Goal: Navigation & Orientation: Find specific page/section

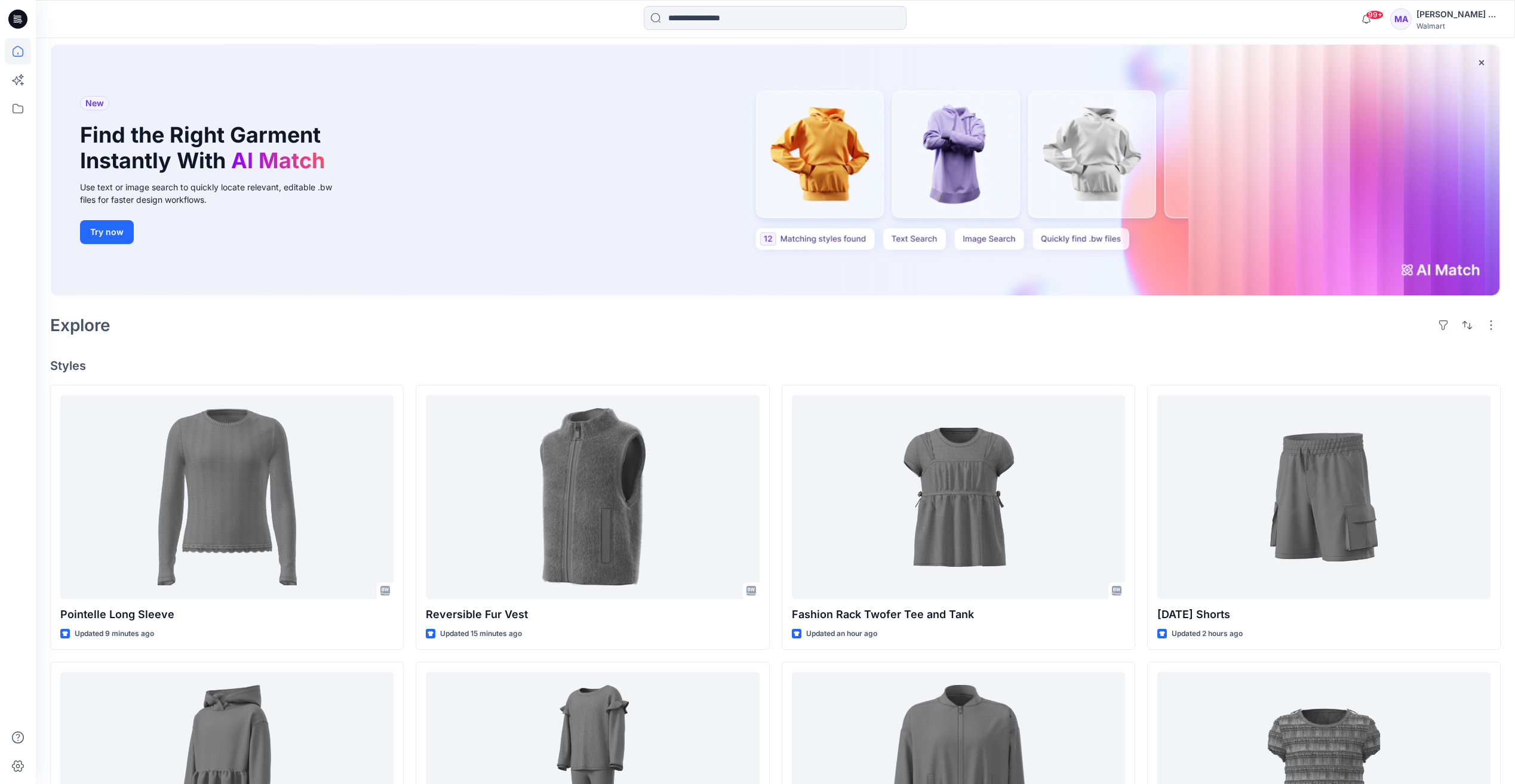
scroll to position [120, 0]
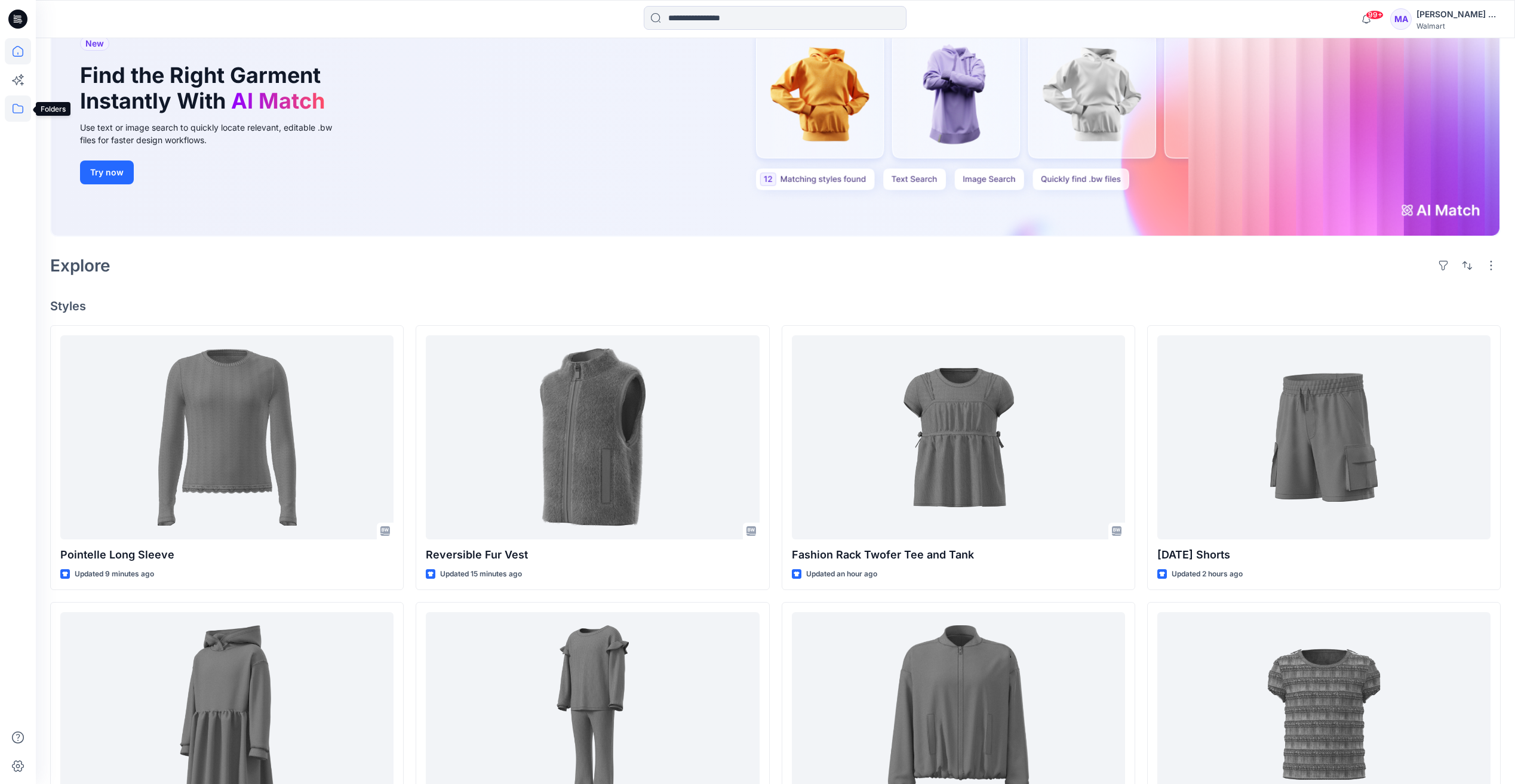
click at [13, 108] on icon at bounding box center [18, 108] width 11 height 9
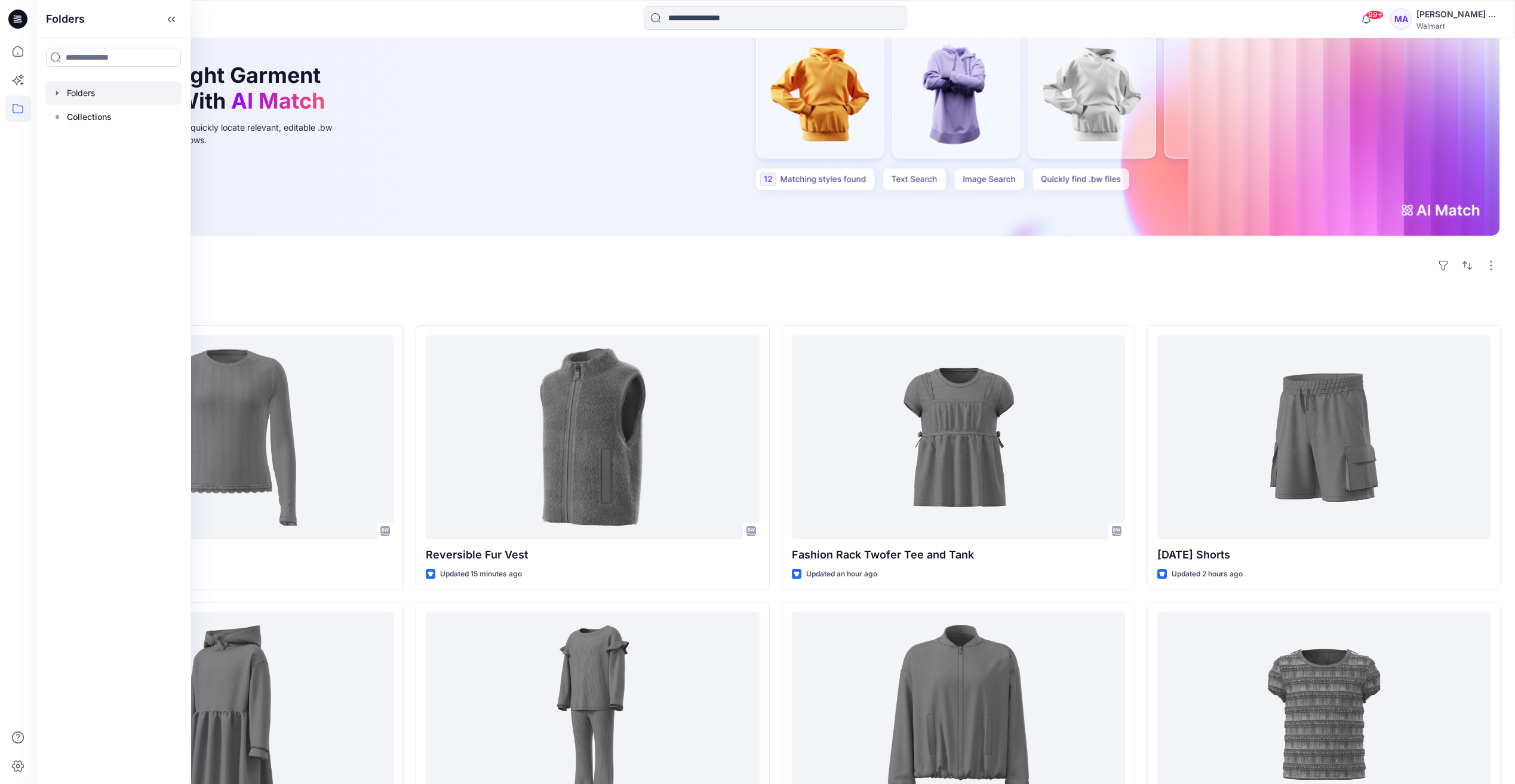
click at [85, 90] on div at bounding box center [113, 93] width 136 height 24
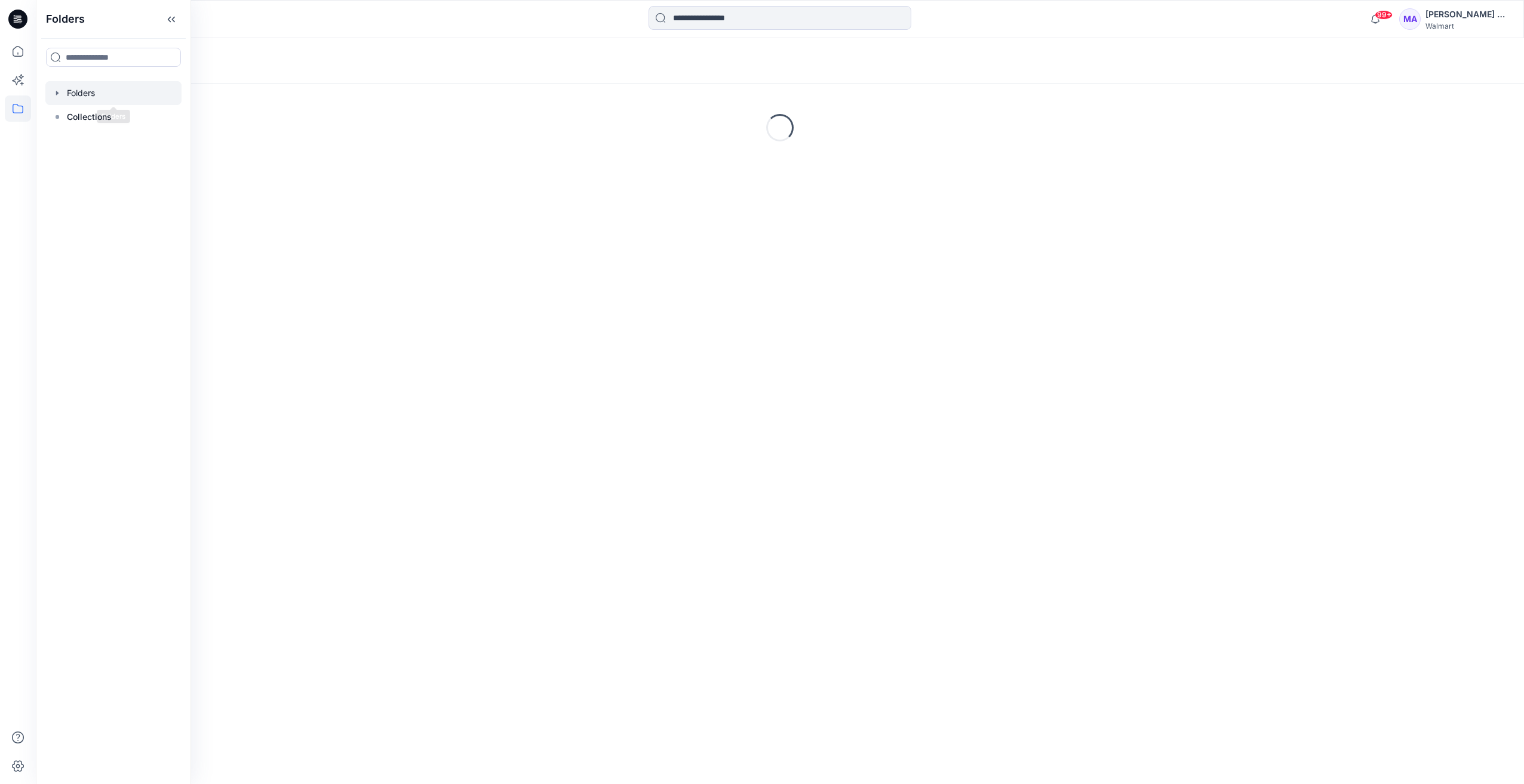
click at [85, 90] on div at bounding box center [113, 93] width 136 height 24
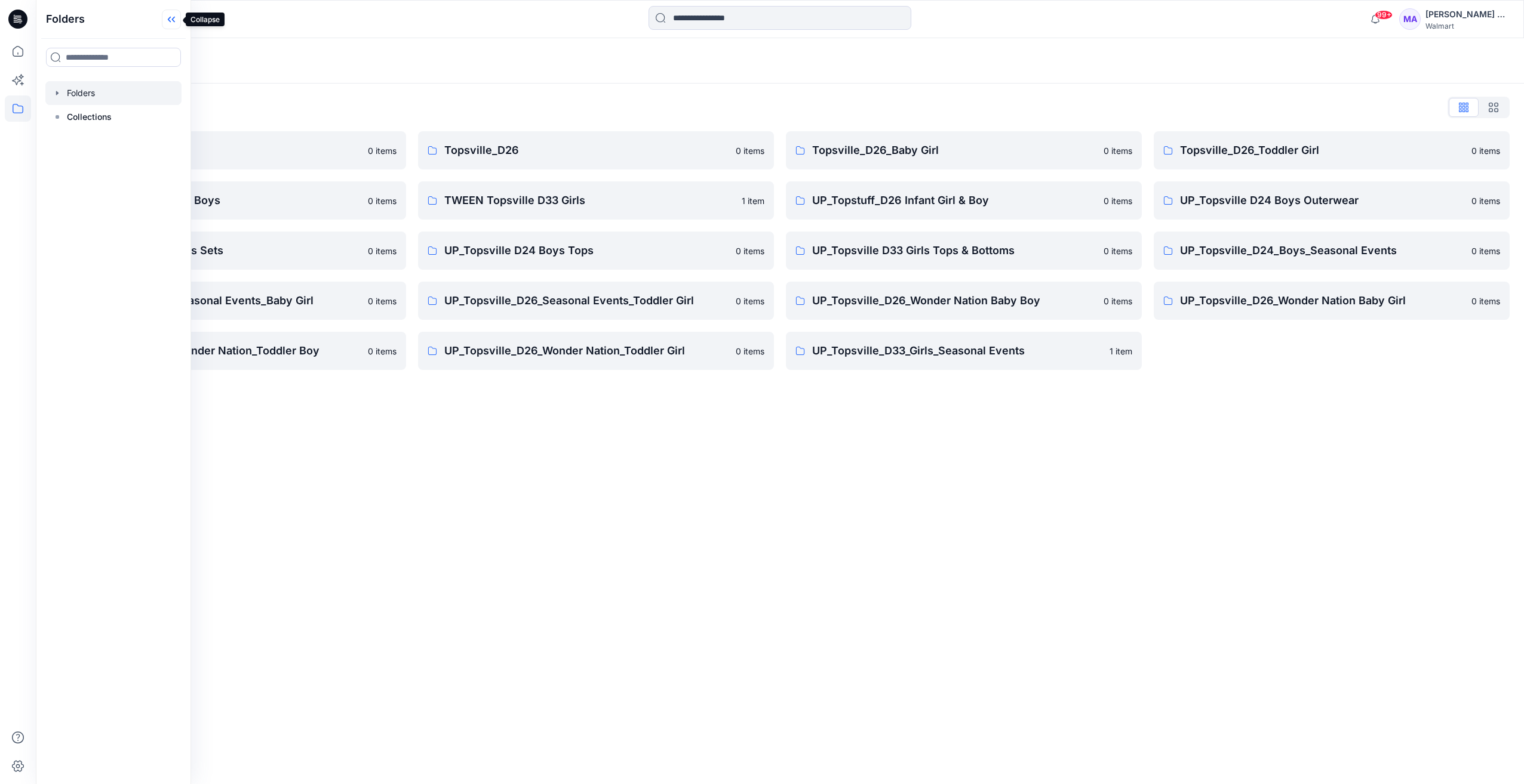
click at [168, 16] on icon at bounding box center [172, 19] width 19 height 20
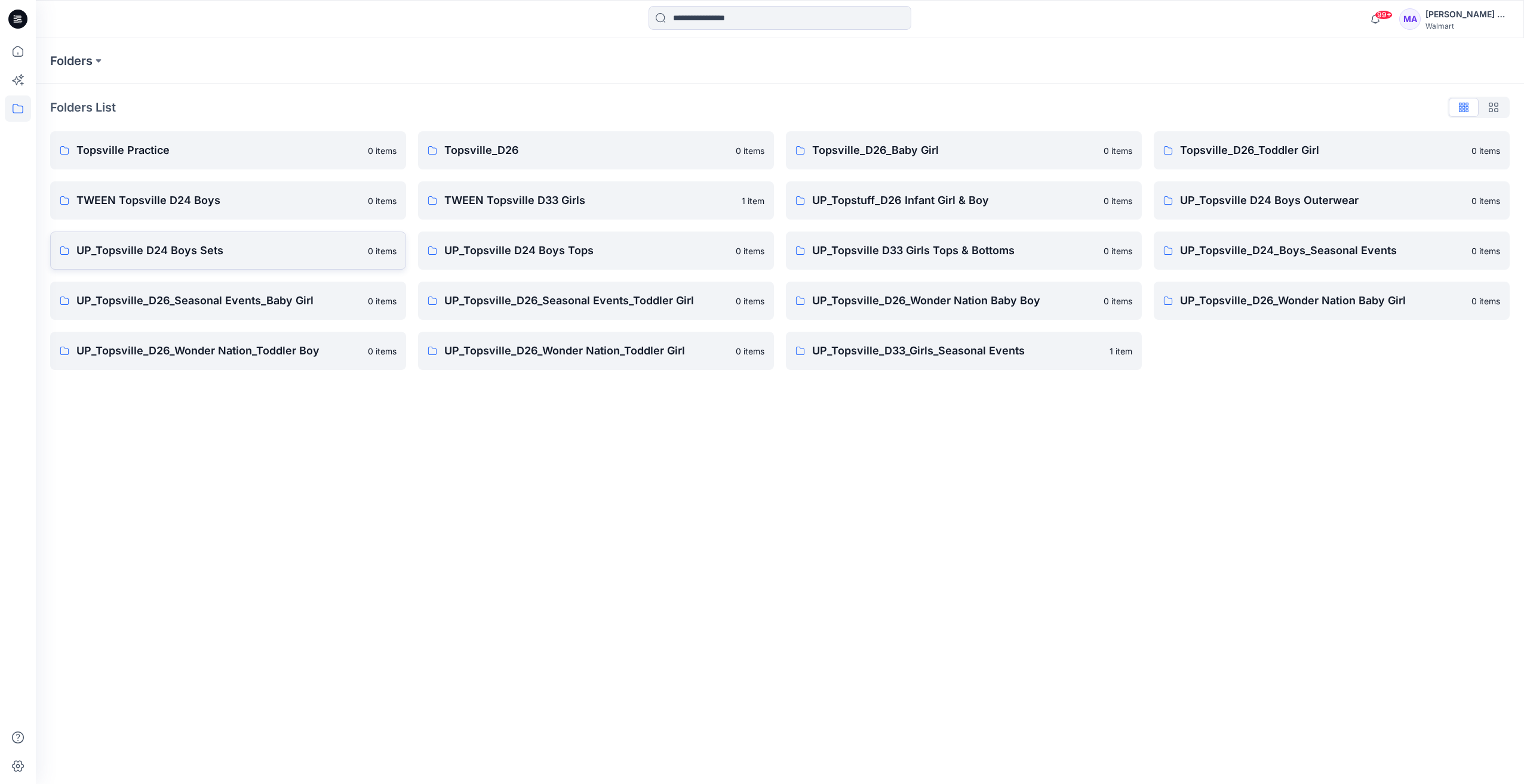
click at [180, 252] on p "UP_Topsville D24 Boys Sets" at bounding box center [218, 251] width 284 height 16
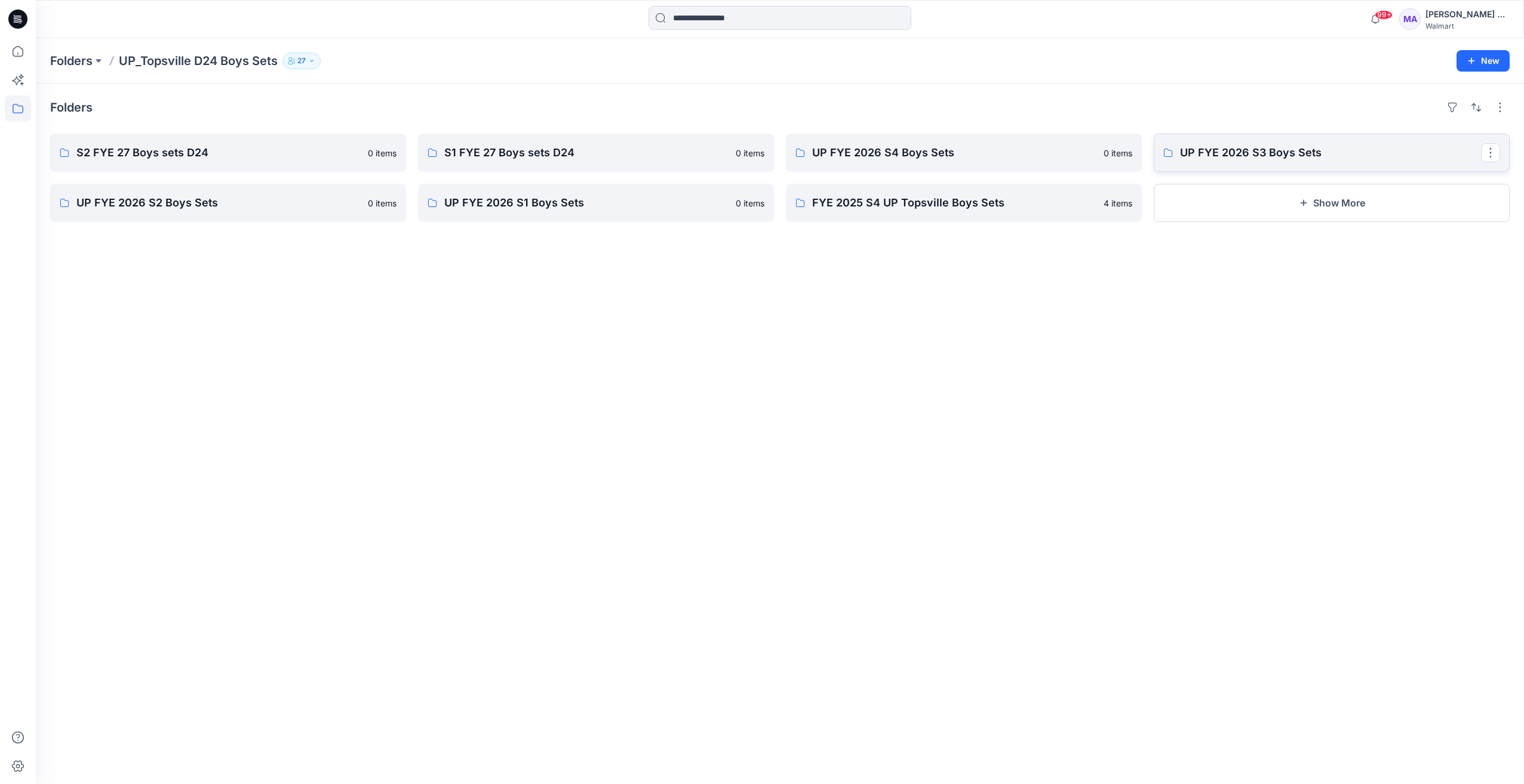
click at [1280, 151] on p "UP FYE 2026 S3 Boys Sets" at bounding box center [1330, 152] width 301 height 16
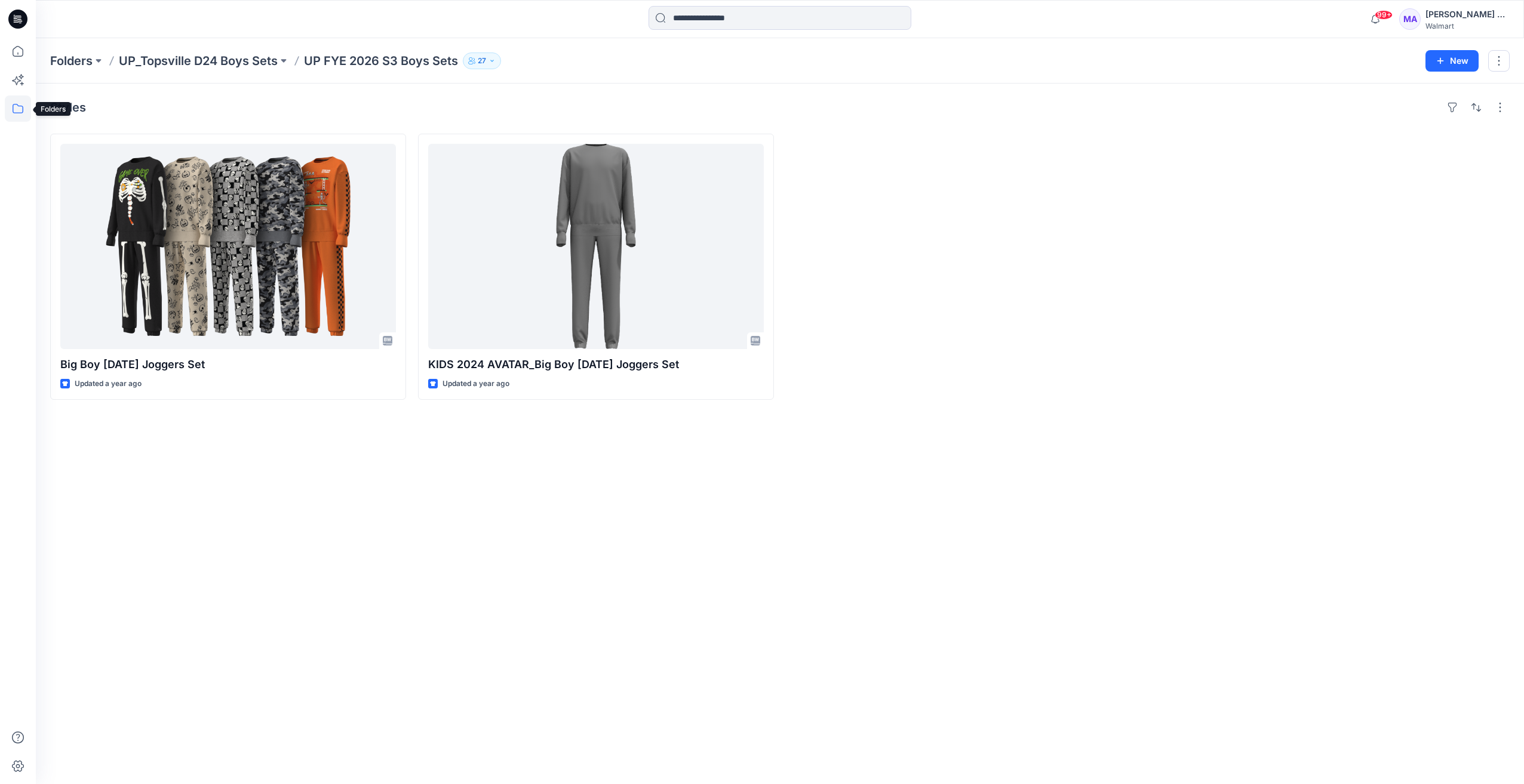
click at [12, 106] on icon at bounding box center [18, 108] width 26 height 26
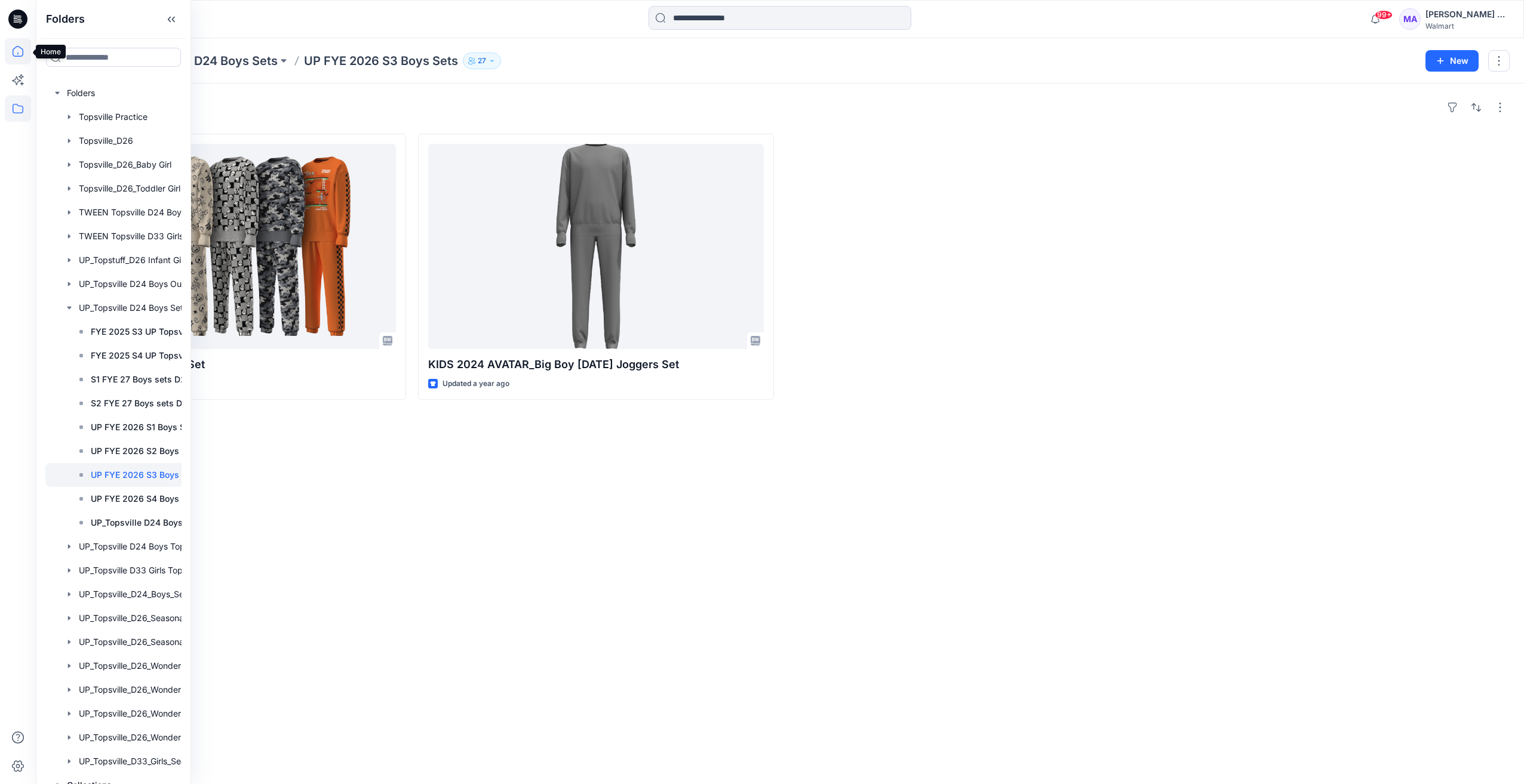
click at [16, 51] on icon at bounding box center [18, 51] width 26 height 26
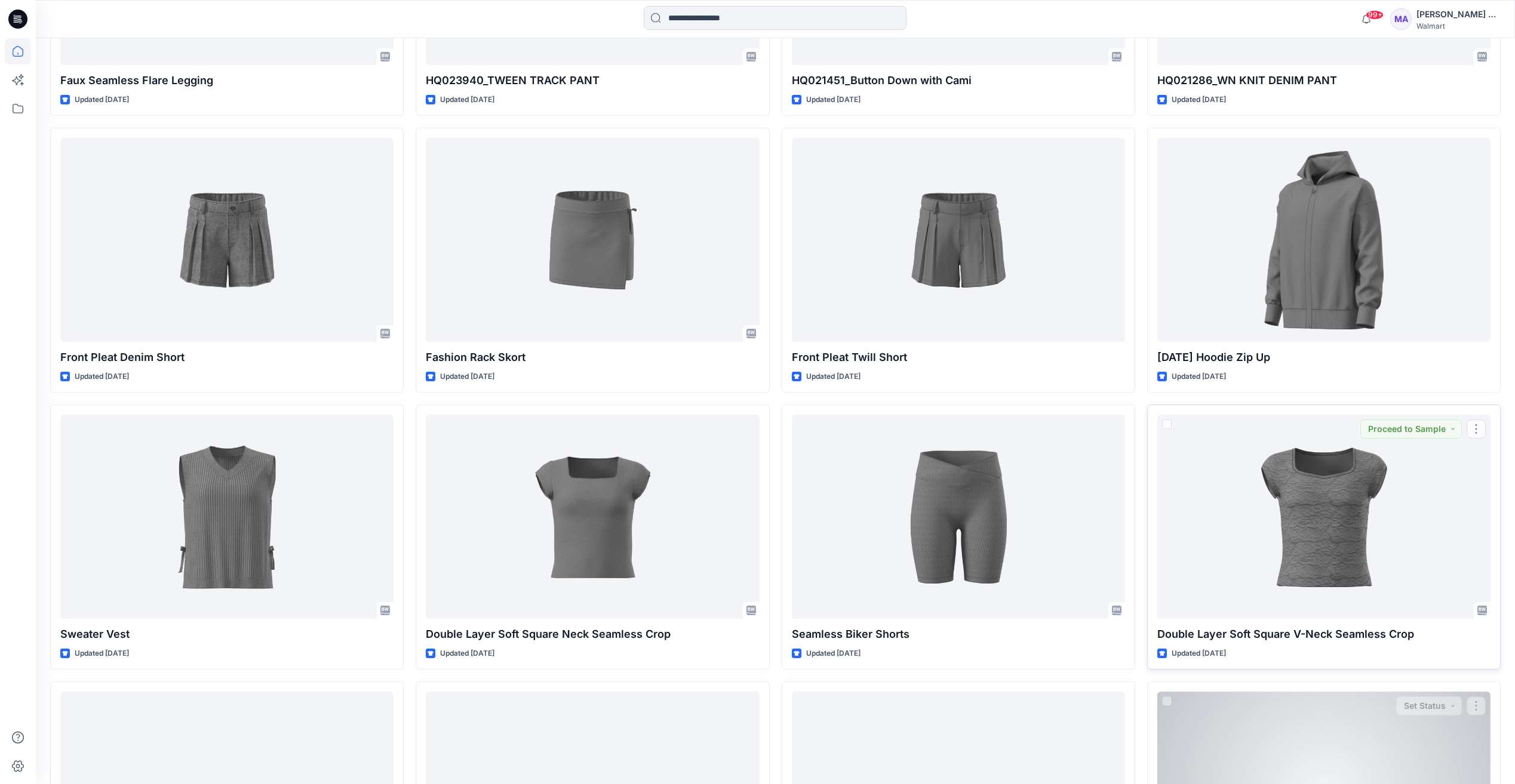
scroll to position [3208, 0]
